Goal: Transaction & Acquisition: Purchase product/service

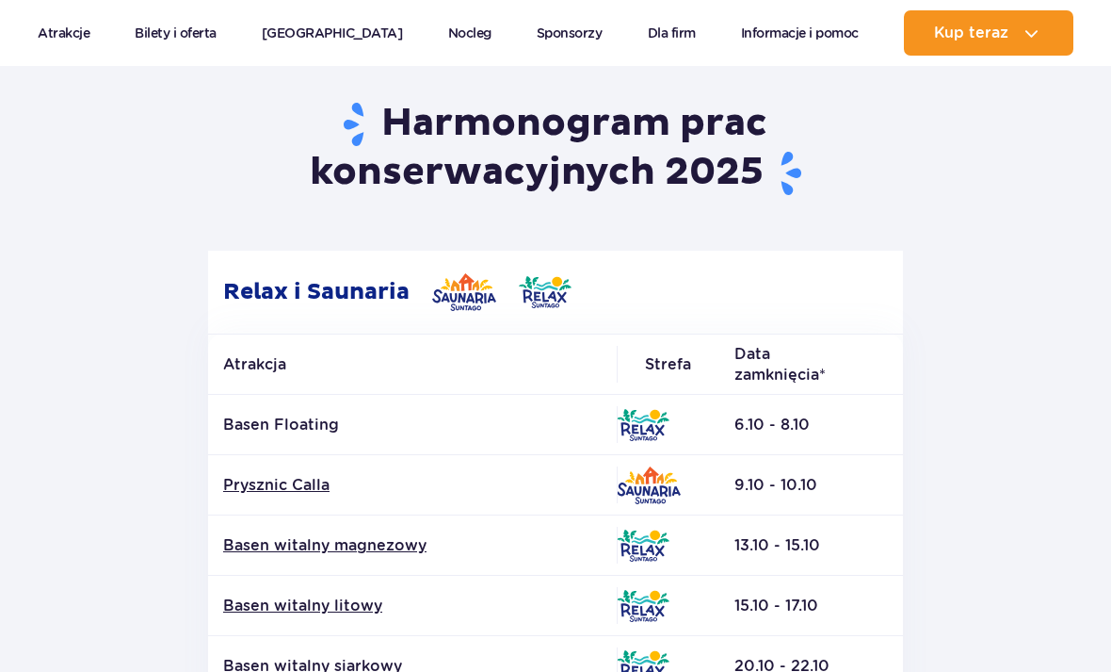
scroll to position [250, 0]
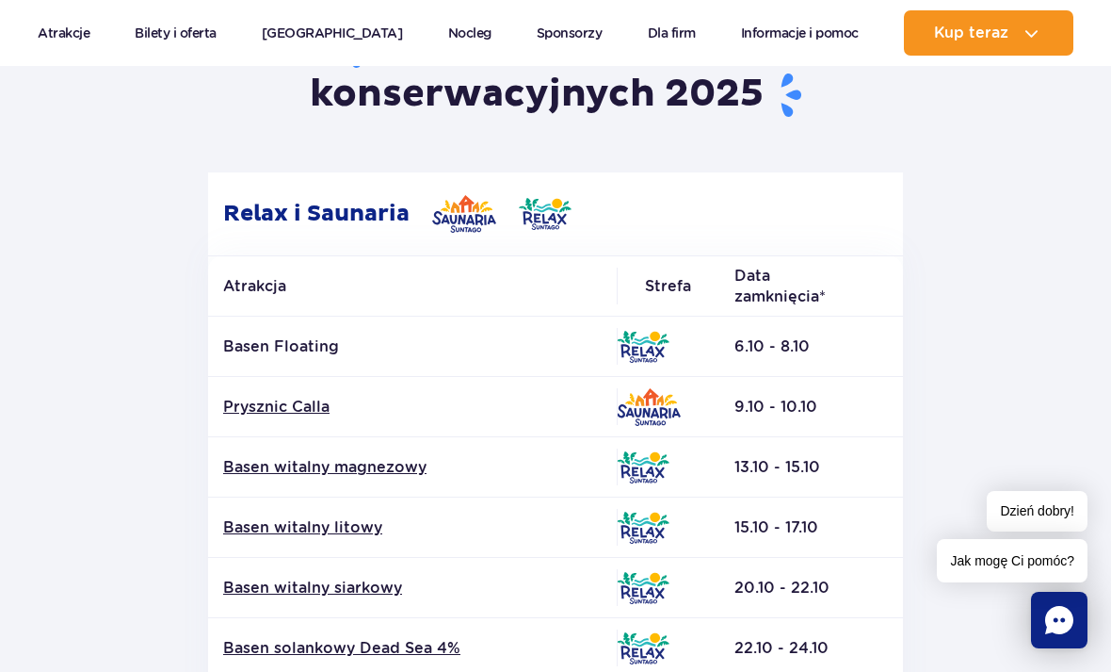
click at [403, 470] on link "Basen witalny magnezowy" at bounding box center [412, 467] width 379 height 21
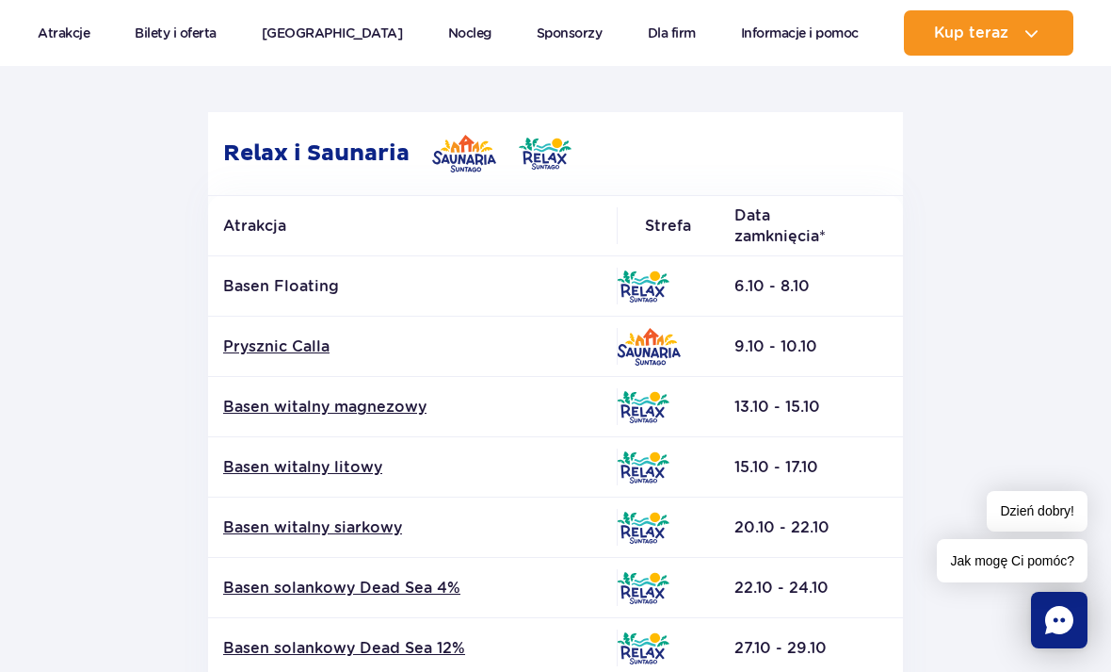
scroll to position [319, 0]
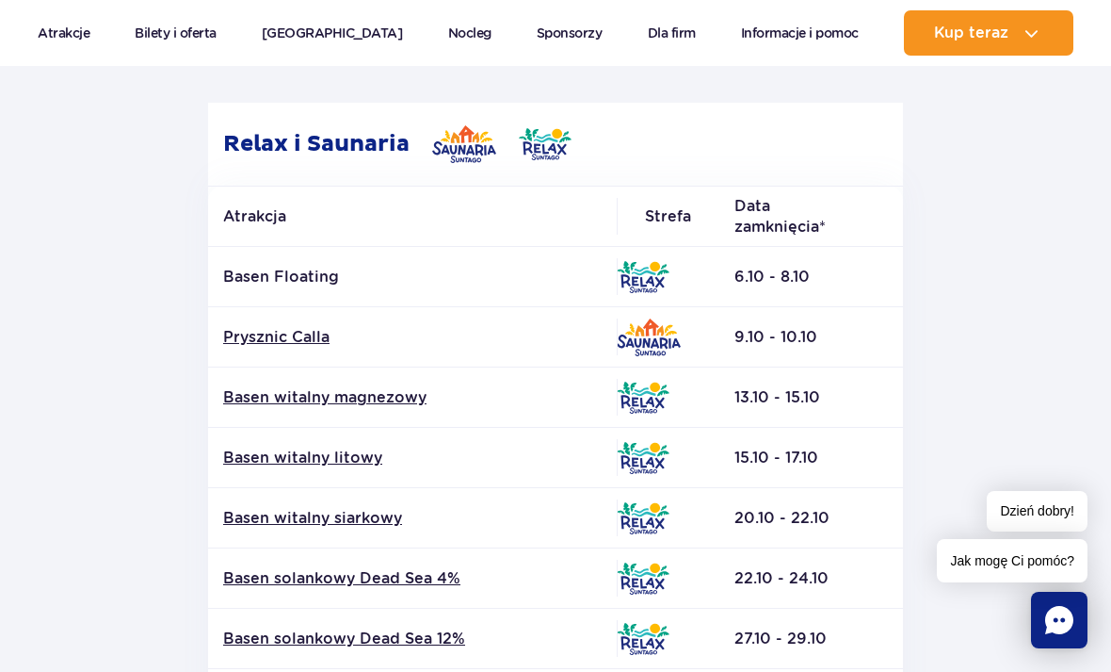
click at [344, 453] on link "Basen witalny litowy" at bounding box center [412, 457] width 379 height 21
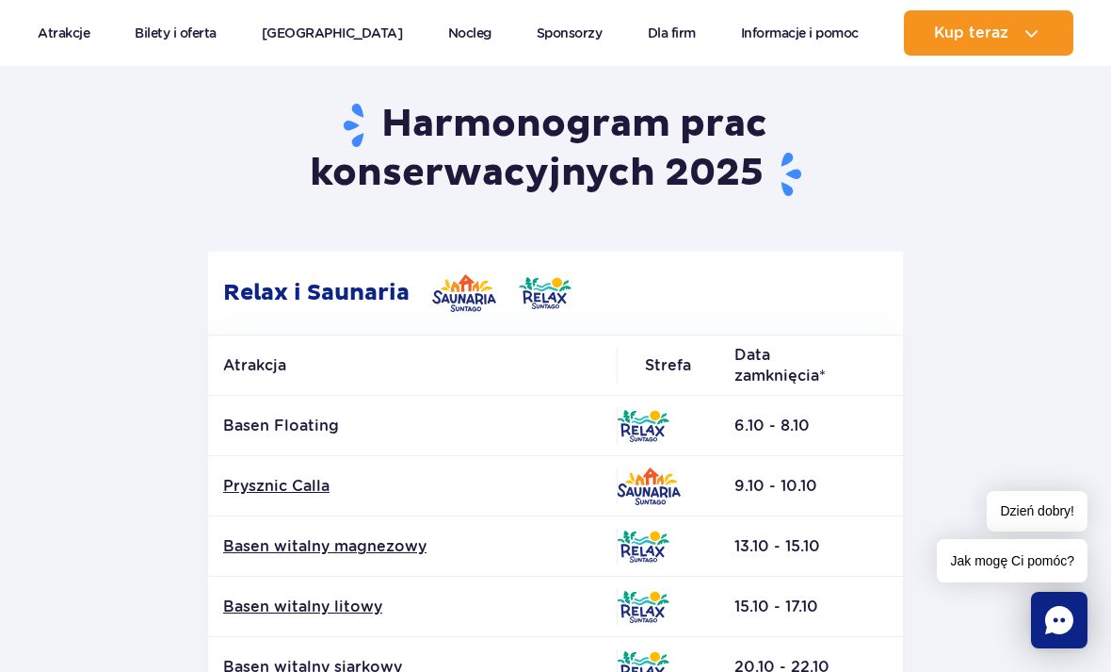
scroll to position [172, 0]
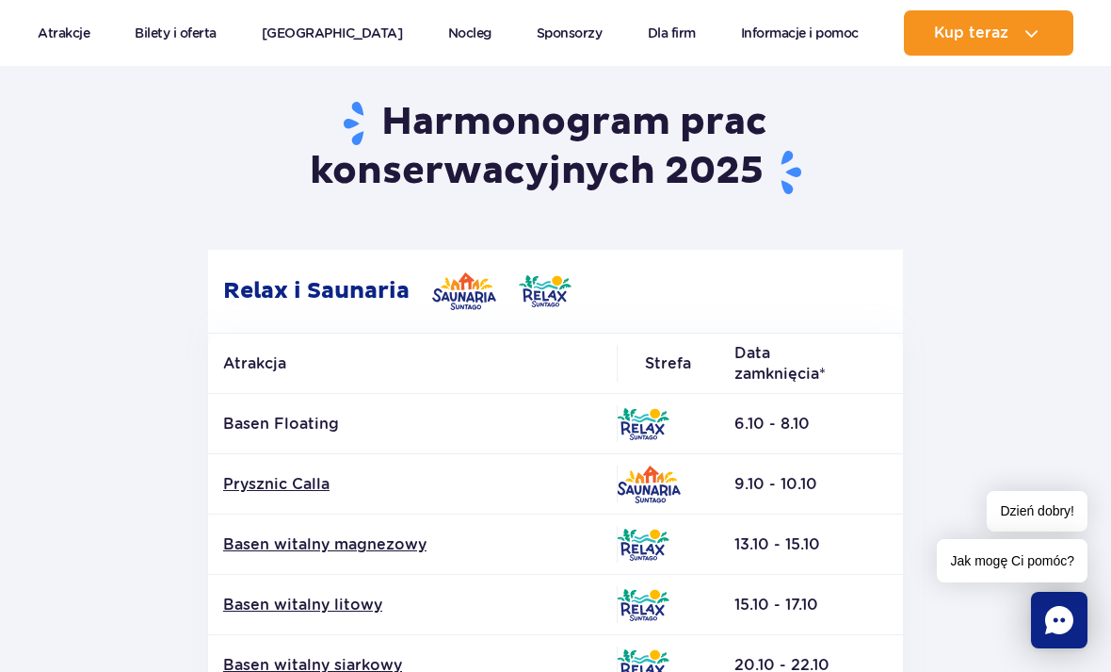
click at [319, 423] on p "Basen Floating" at bounding box center [412, 424] width 379 height 21
click at [332, 421] on p "Basen Floating" at bounding box center [412, 424] width 379 height 21
click at [316, 430] on p "Basen Floating" at bounding box center [412, 424] width 379 height 21
click at [326, 426] on p "Basen Floating" at bounding box center [412, 424] width 379 height 21
click at [306, 428] on p "Basen Floating" at bounding box center [412, 424] width 379 height 21
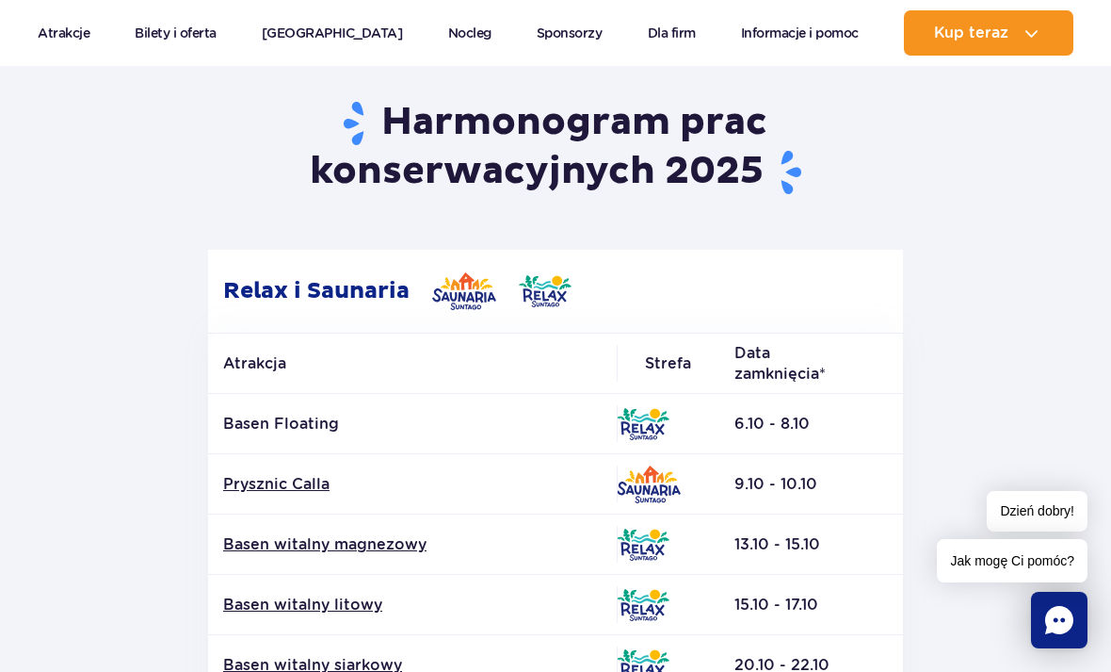
click at [284, 483] on link "Prysznic Calla" at bounding box center [412, 484] width 379 height 21
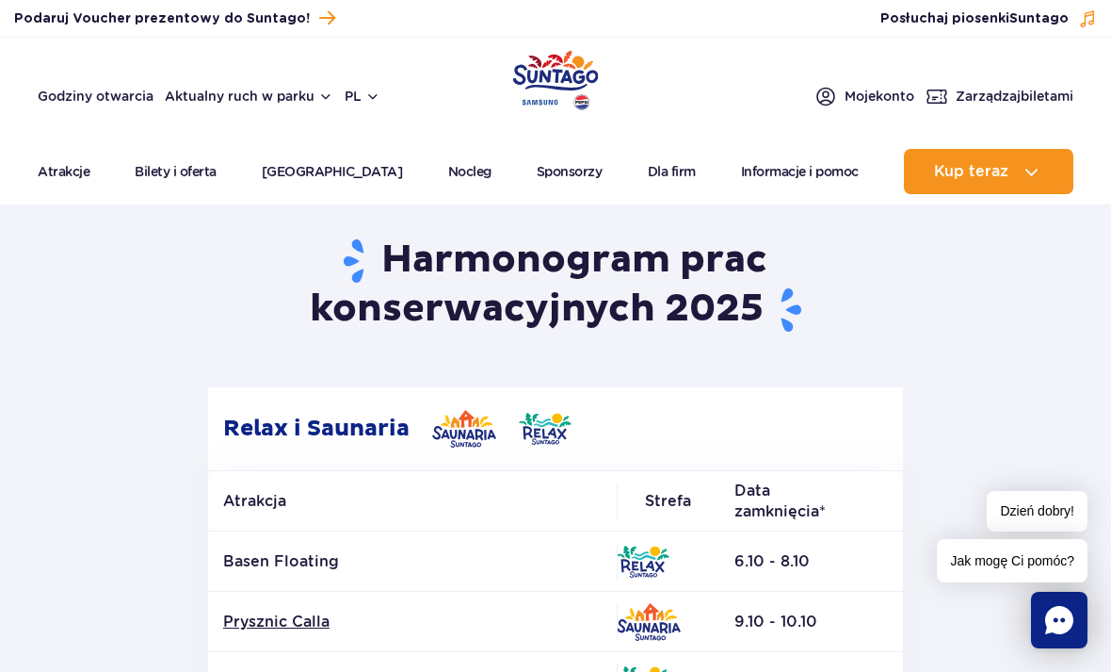
scroll to position [0, 0]
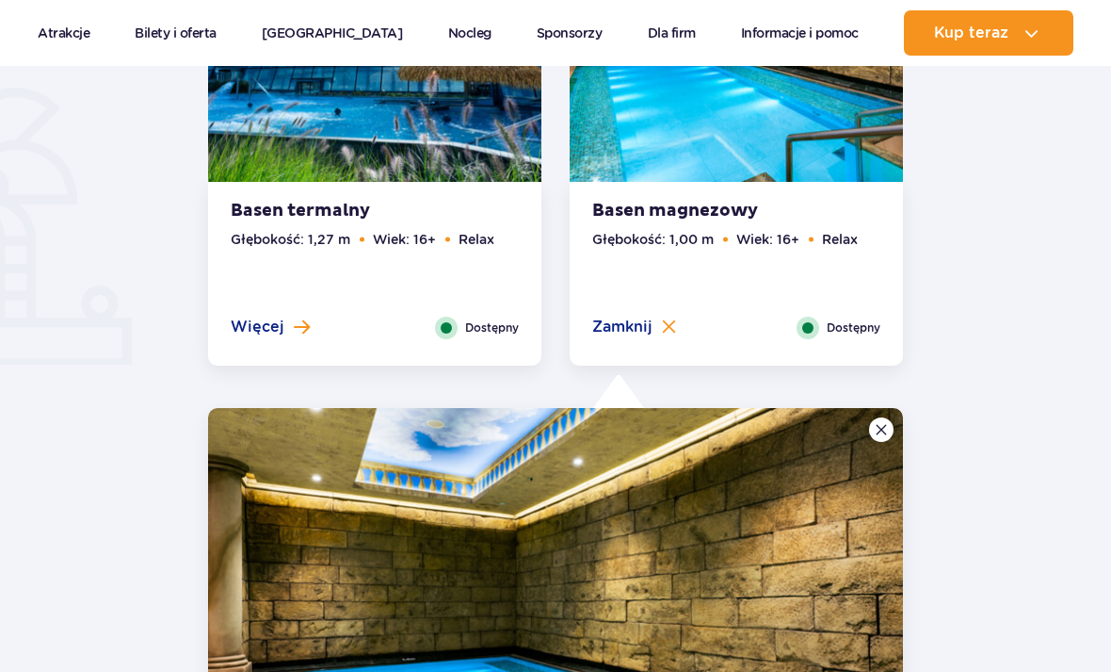
scroll to position [1588, 0]
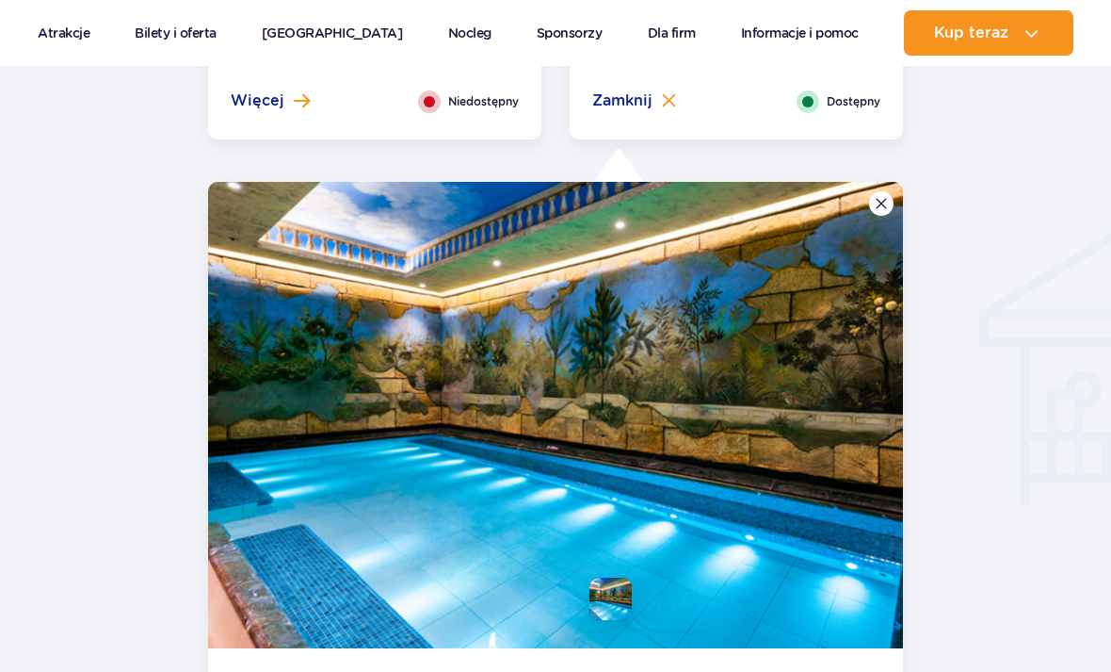
scroll to position [2083, 0]
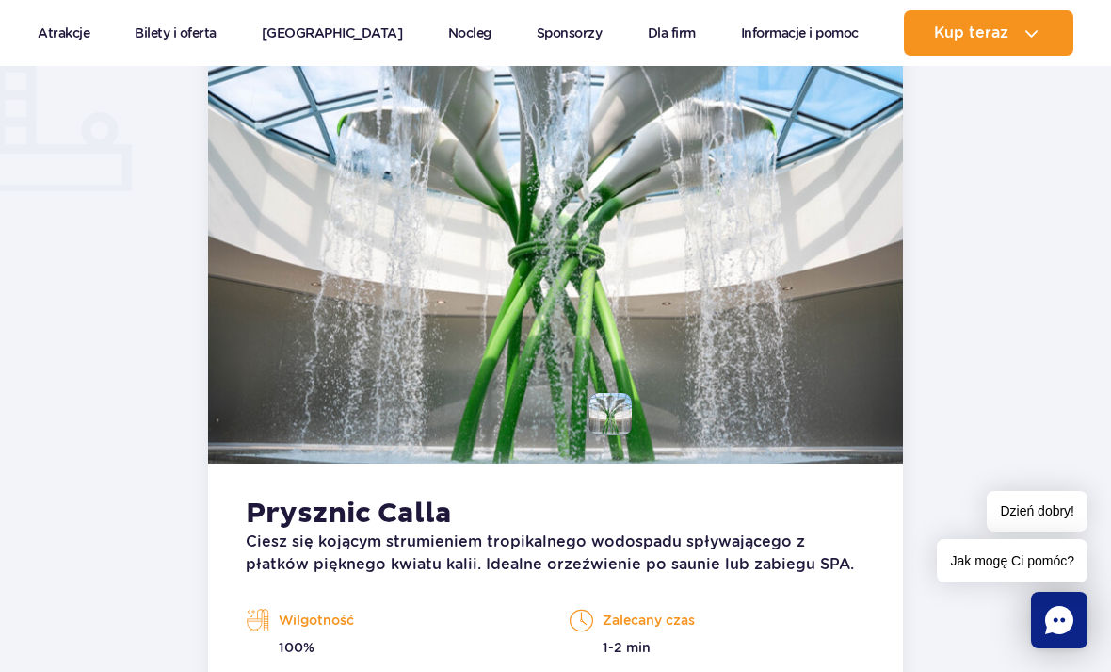
scroll to position [1488, 0]
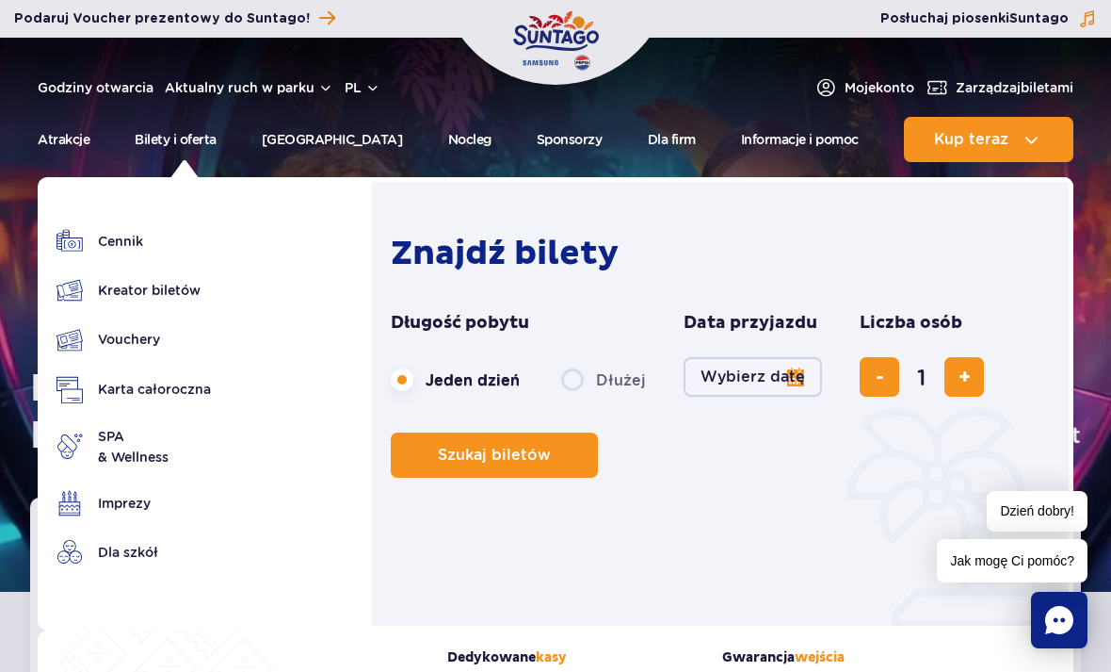
click at [733, 372] on button "Wybierz datę" at bounding box center [753, 377] width 138 height 40
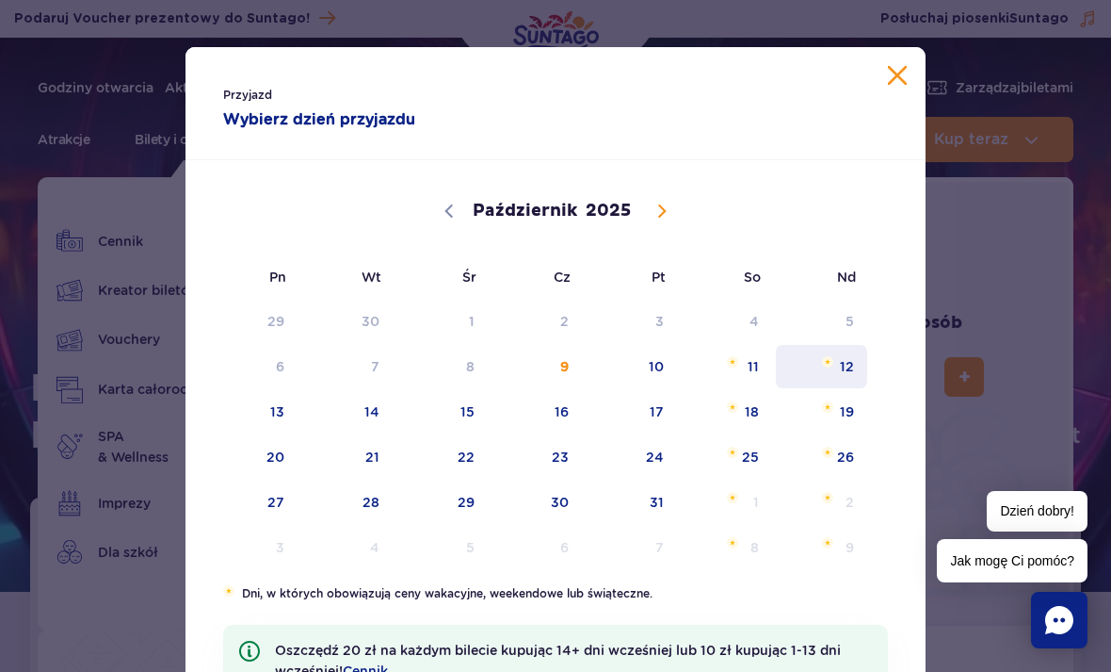
click at [864, 363] on span "12" at bounding box center [821, 366] width 95 height 43
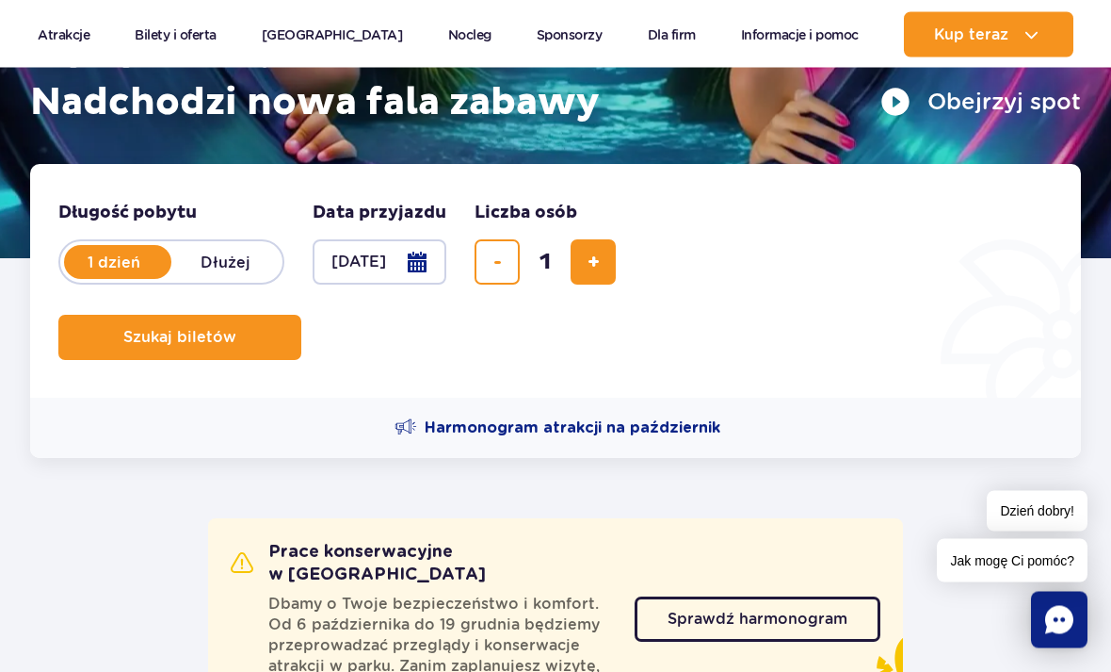
scroll to position [372, 0]
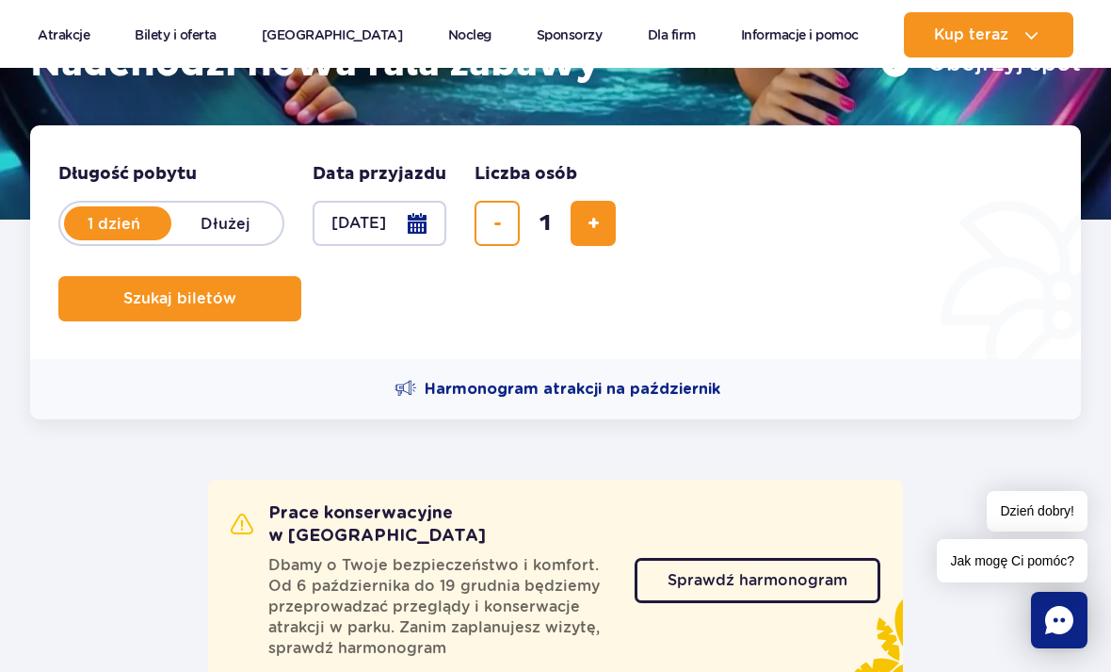
click at [253, 314] on button "Szukaj biletów" at bounding box center [179, 298] width 243 height 45
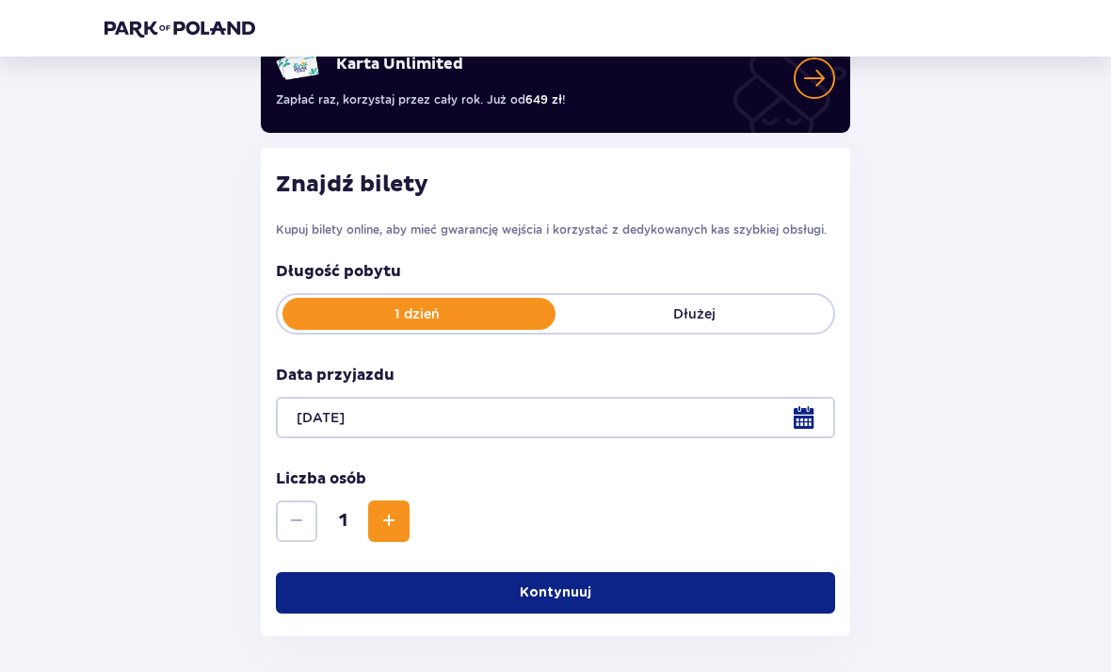
scroll to position [176, 0]
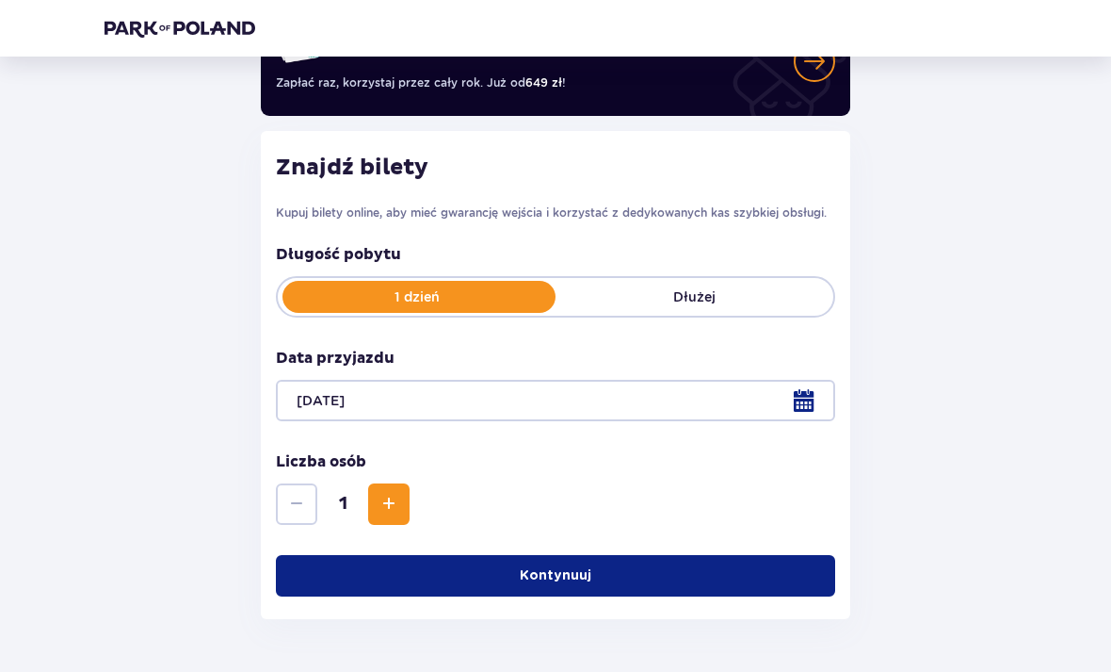
click at [674, 586] on button "Kontynuuj" at bounding box center [556, 575] width 560 height 41
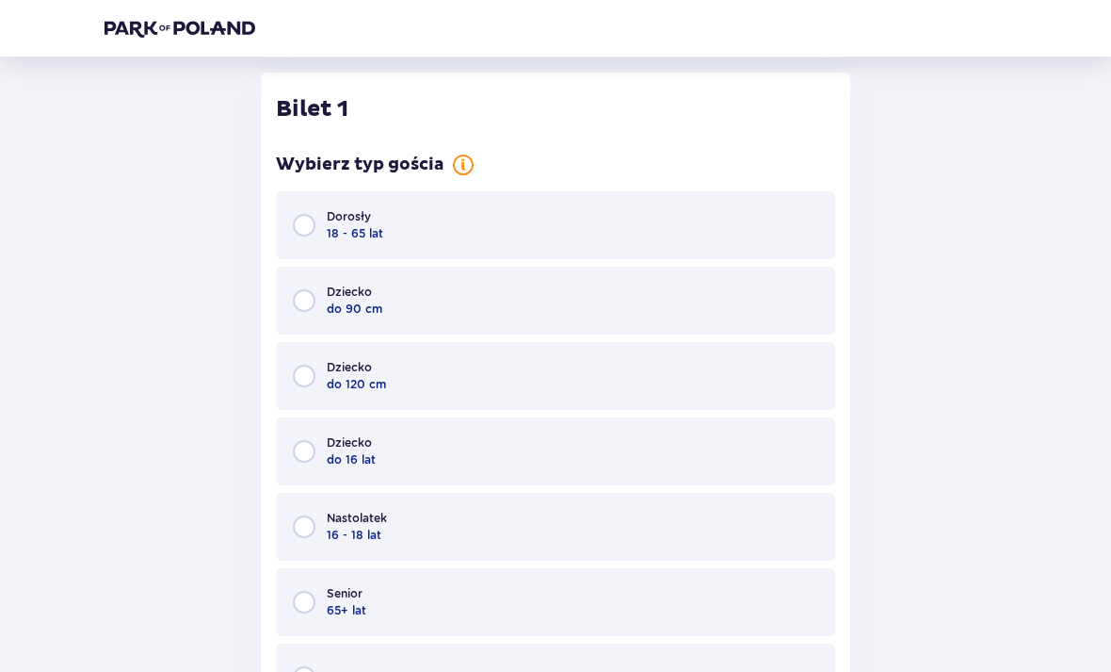
scroll to position [738, 0]
click at [299, 231] on input "radio" at bounding box center [304, 224] width 23 height 23
radio input "true"
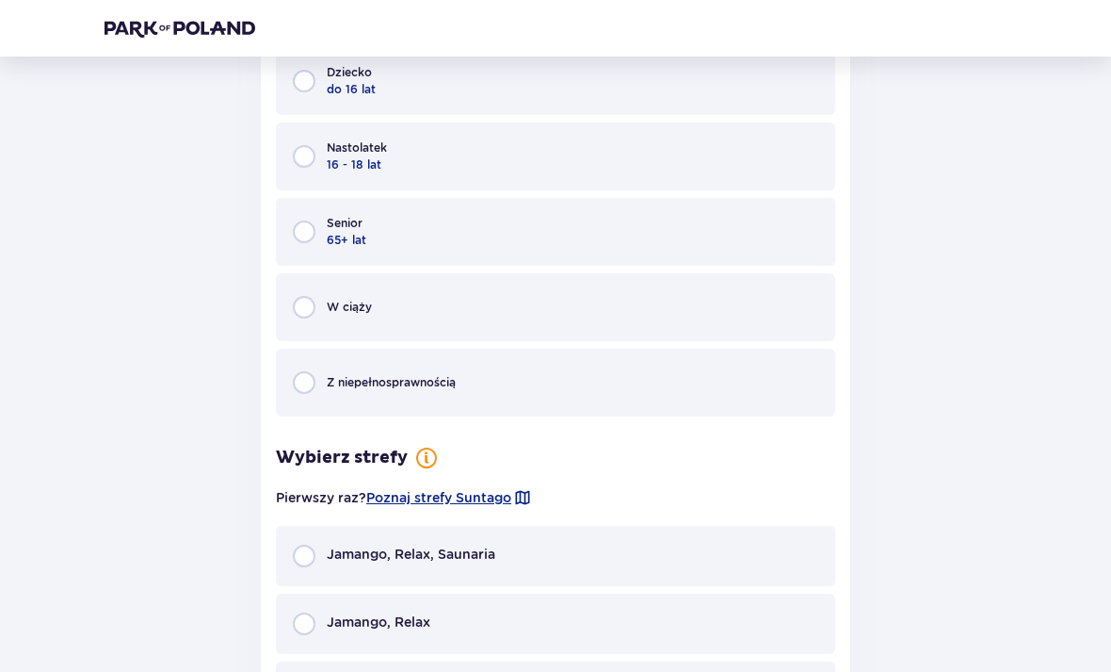
scroll to position [1312, 0]
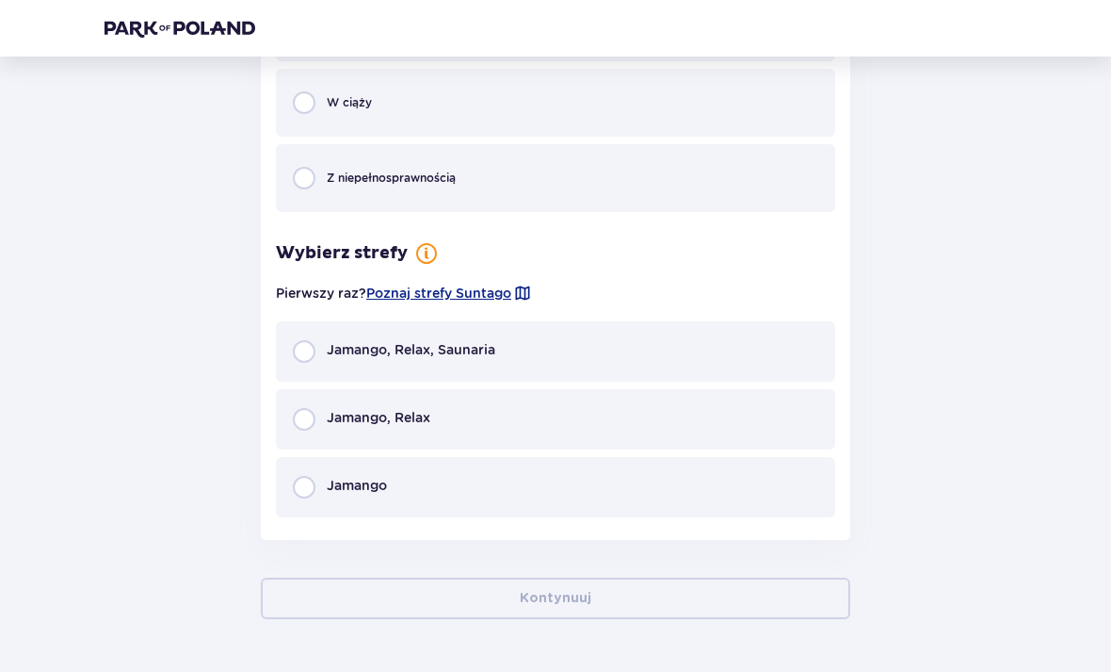
click at [302, 371] on div "Jamango, Relax, Saunaria" at bounding box center [556, 351] width 560 height 60
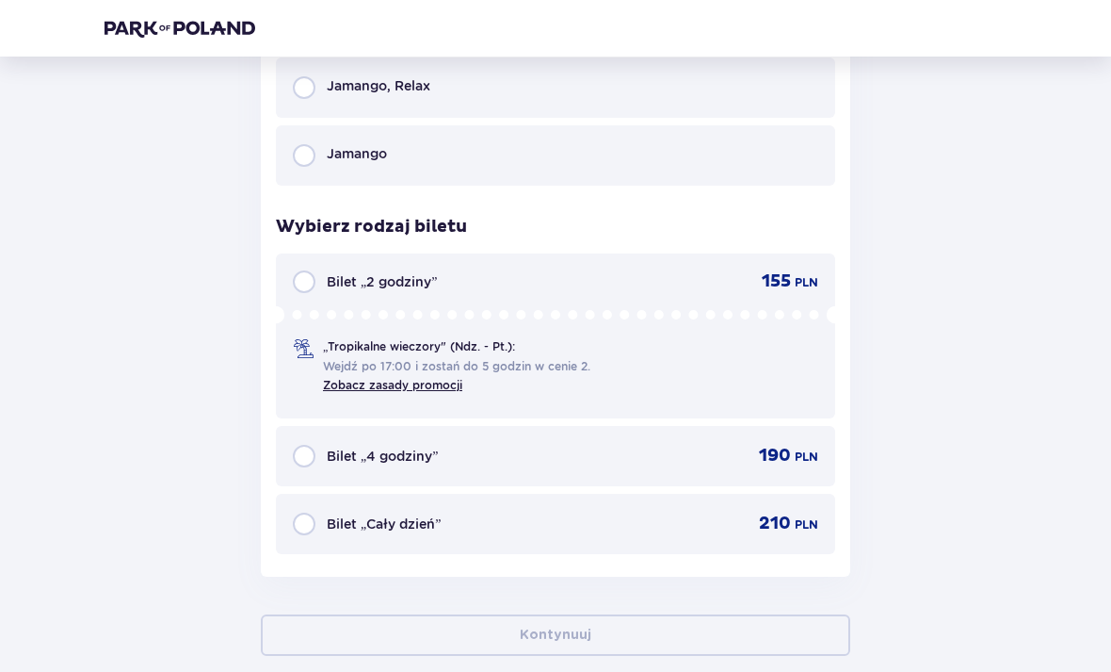
scroll to position [1644, 0]
click at [389, 380] on link "Zobacz zasady promocji" at bounding box center [392, 385] width 139 height 14
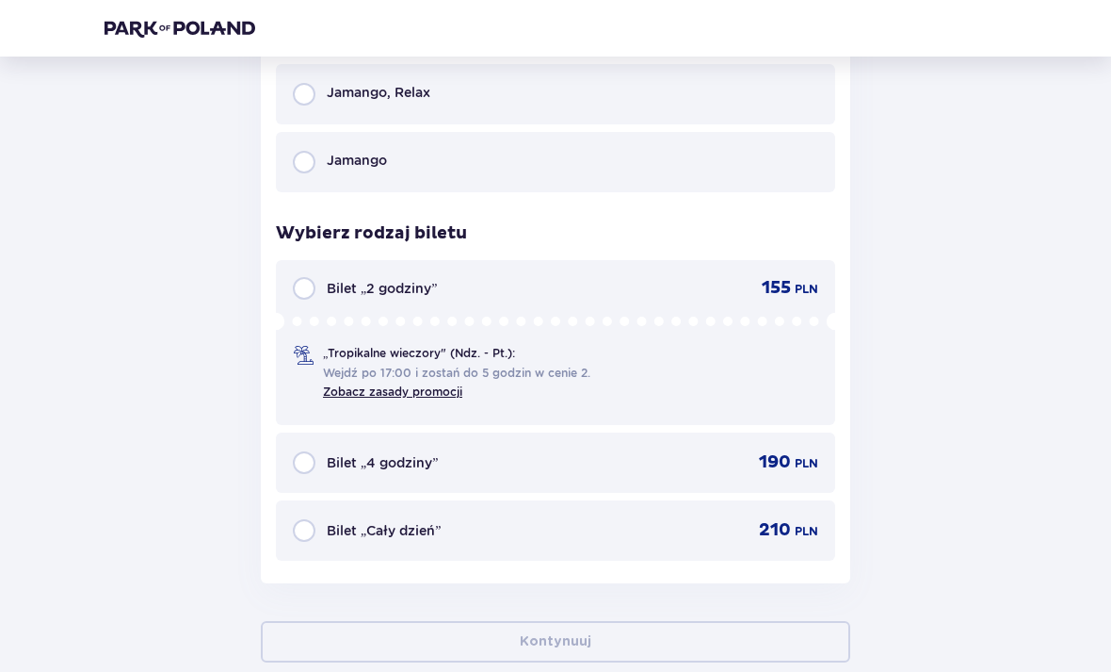
scroll to position [1635, 0]
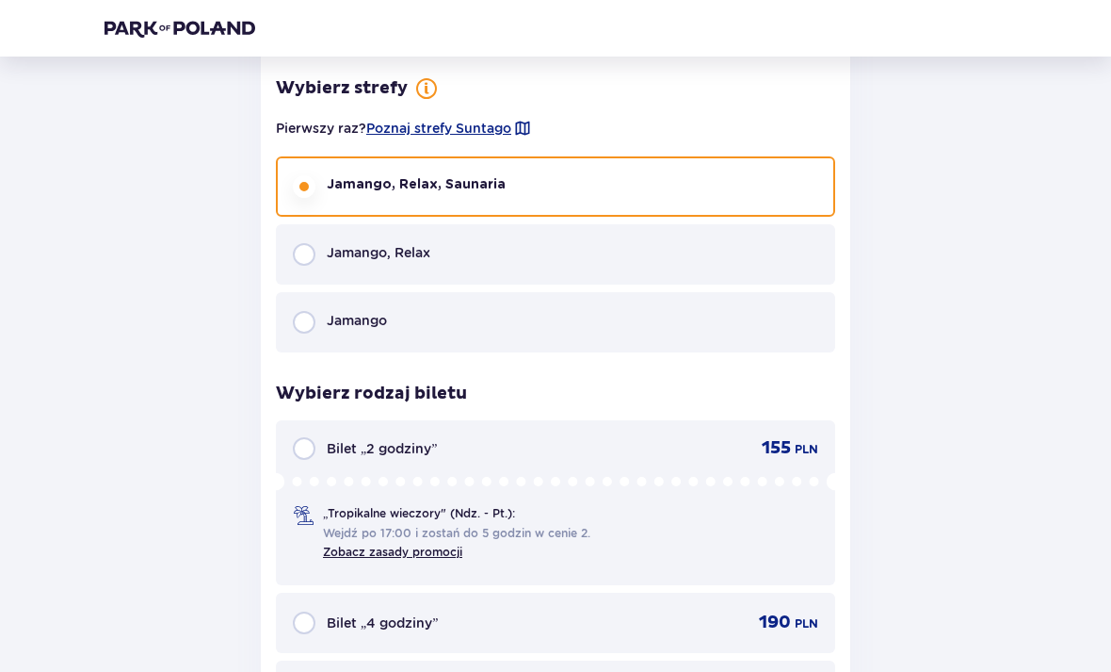
scroll to position [1444, 0]
